Goal: Information Seeking & Learning: Learn about a topic

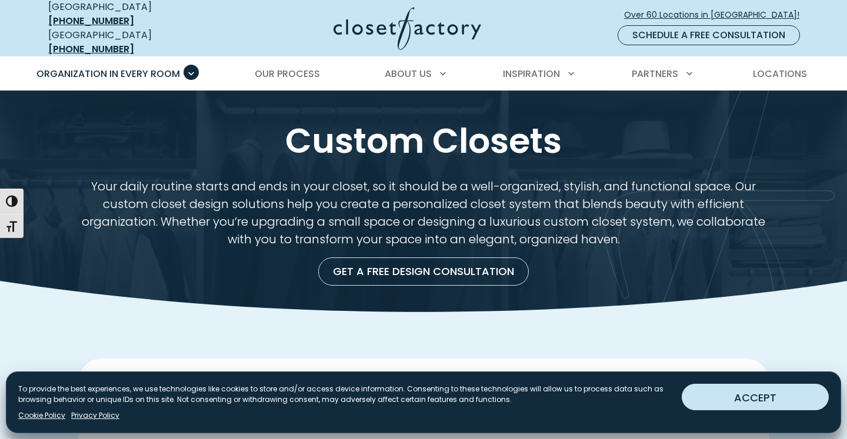
click at [730, 398] on button "ACCEPT" at bounding box center [755, 397] width 147 height 26
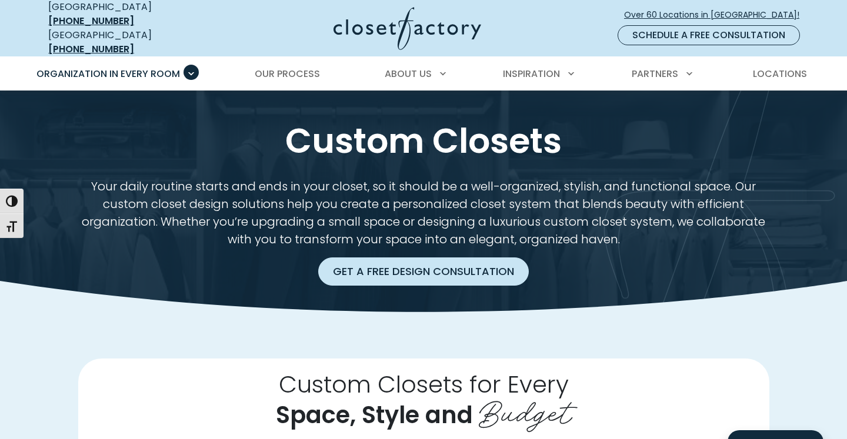
click at [454, 258] on link "Get a Free Design Consultation" at bounding box center [423, 272] width 211 height 28
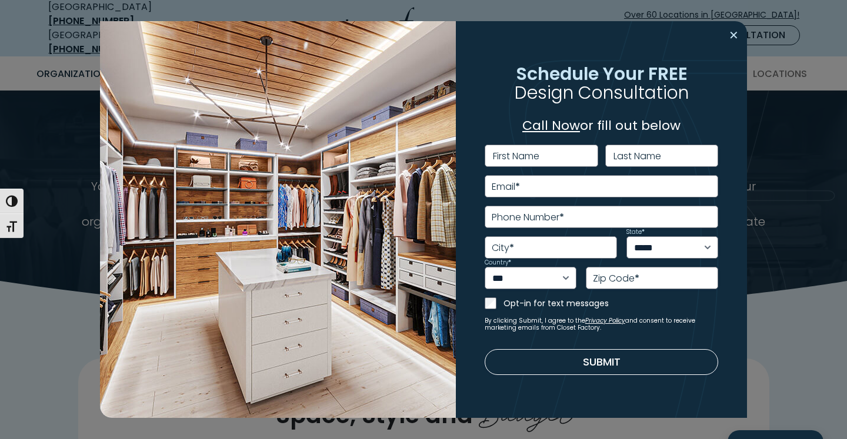
click at [731, 36] on button "Close modal" at bounding box center [733, 35] width 17 height 19
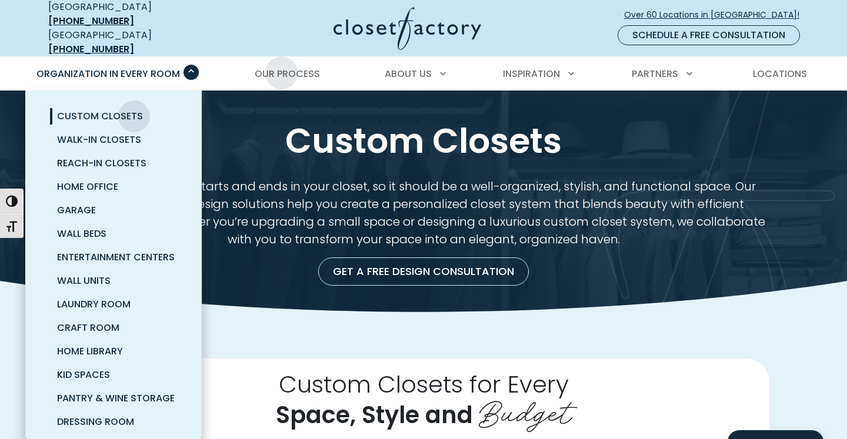
click at [192, 68] on span "Primary Menu" at bounding box center [191, 72] width 15 height 15
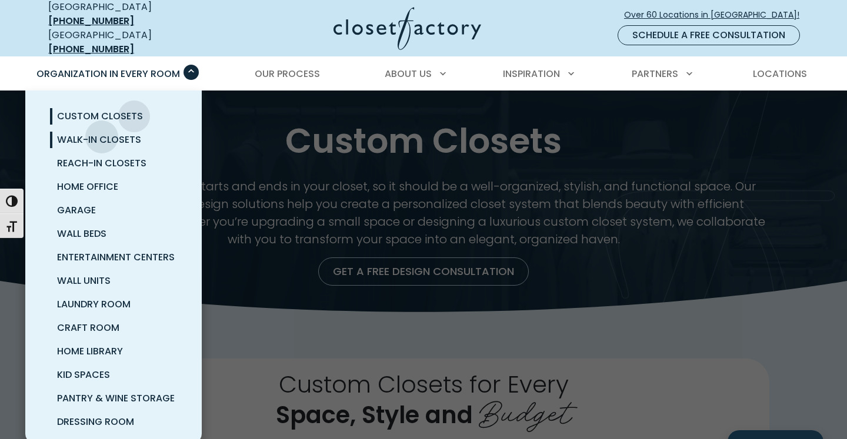
click at [102, 133] on span "Walk-In Closets" at bounding box center [99, 140] width 84 height 14
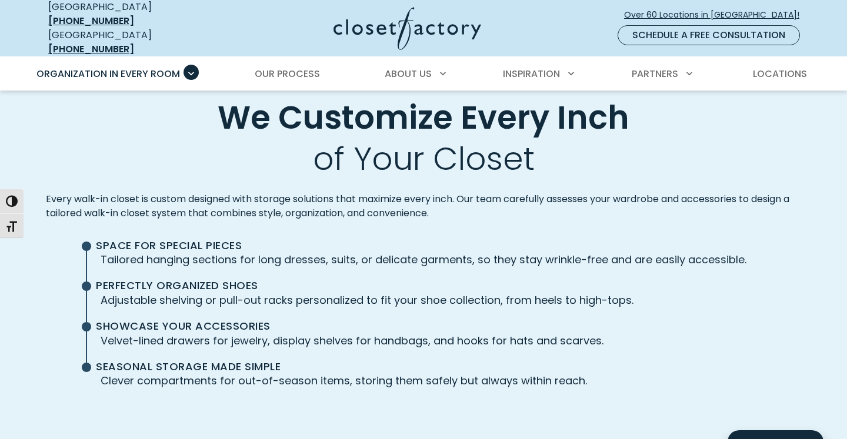
scroll to position [2881, 0]
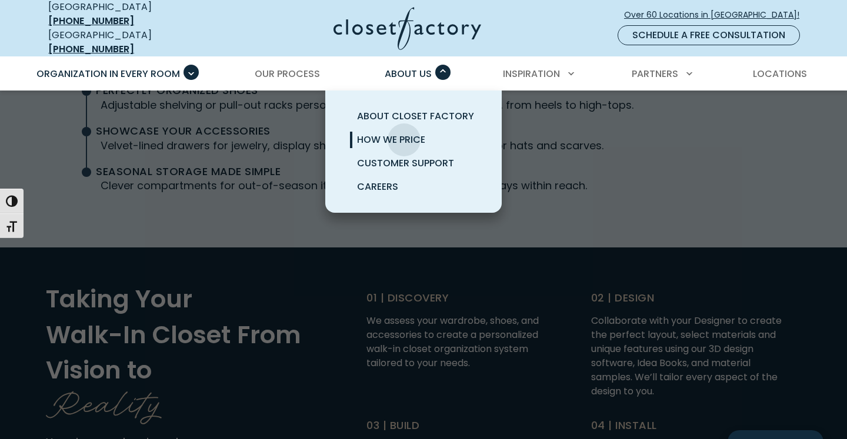
click at [404, 133] on span "How We Price" at bounding box center [391, 140] width 68 height 14
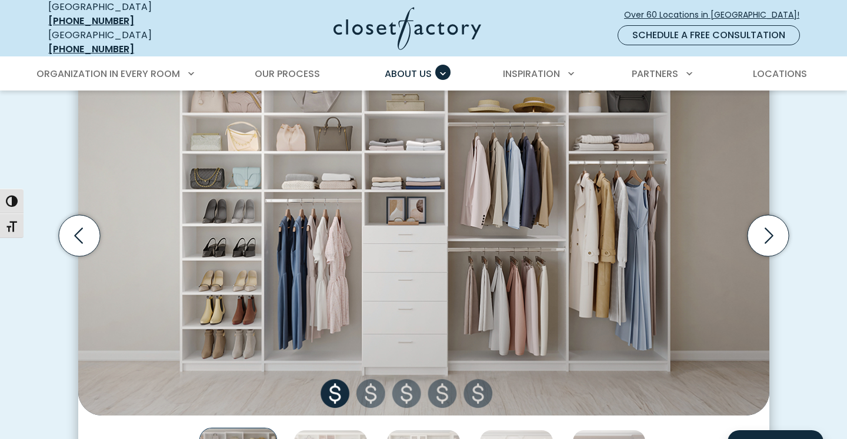
scroll to position [417, 0]
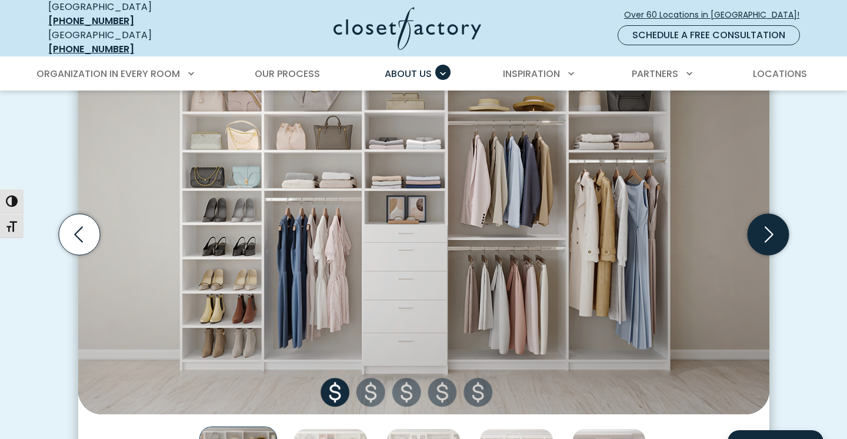
click at [775, 238] on icon "Next slide" at bounding box center [767, 234] width 41 height 41
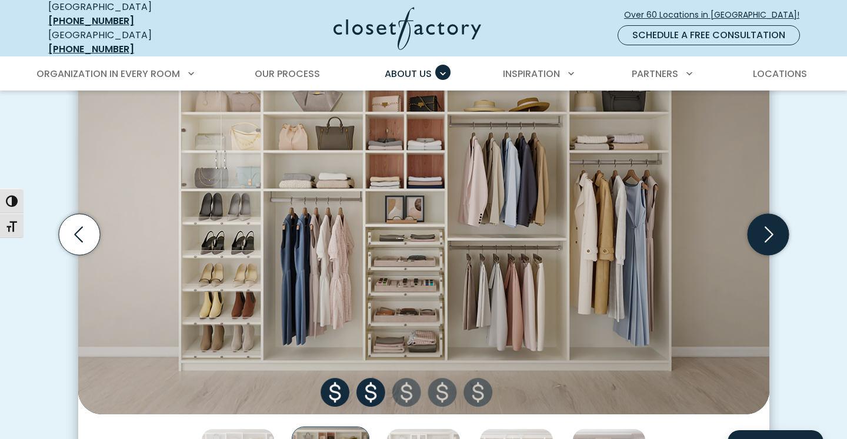
click at [775, 238] on icon "Next slide" at bounding box center [767, 234] width 41 height 41
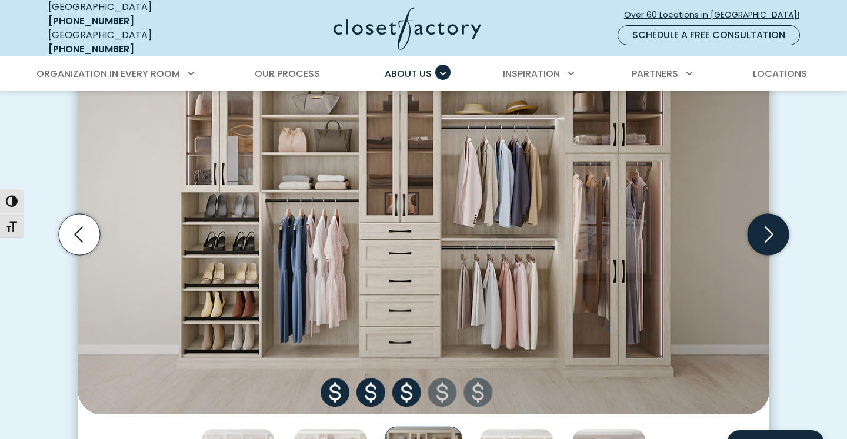
click at [775, 238] on icon "Next slide" at bounding box center [767, 234] width 41 height 41
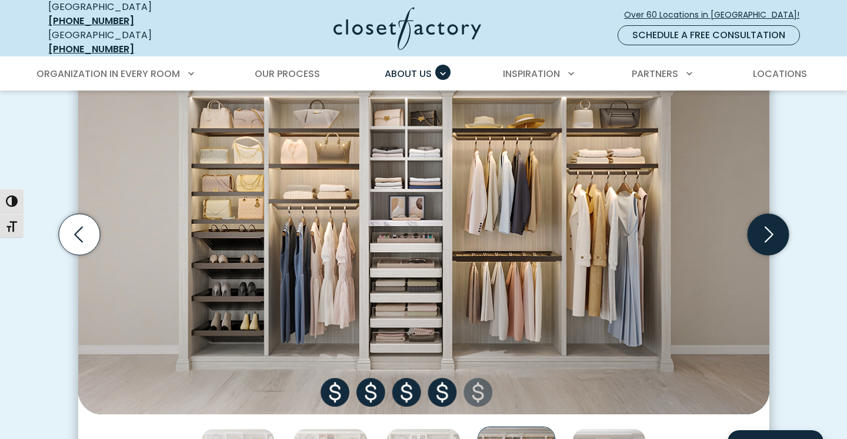
click at [775, 238] on icon "Next slide" at bounding box center [767, 234] width 41 height 41
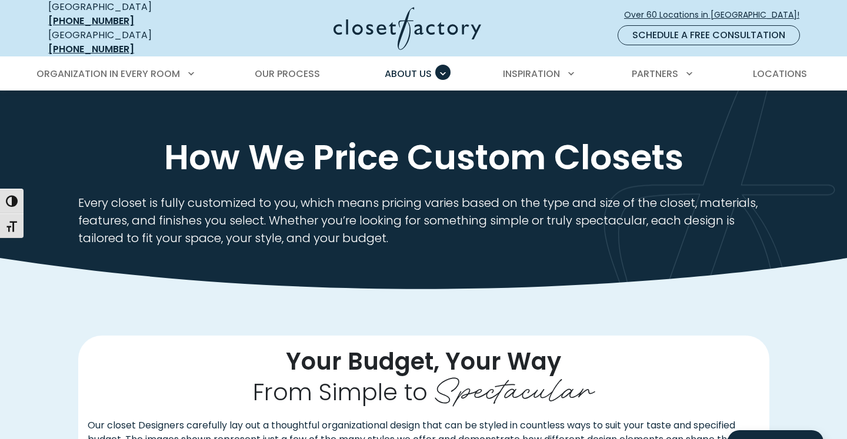
scroll to position [0, 0]
